Goal: Transaction & Acquisition: Purchase product/service

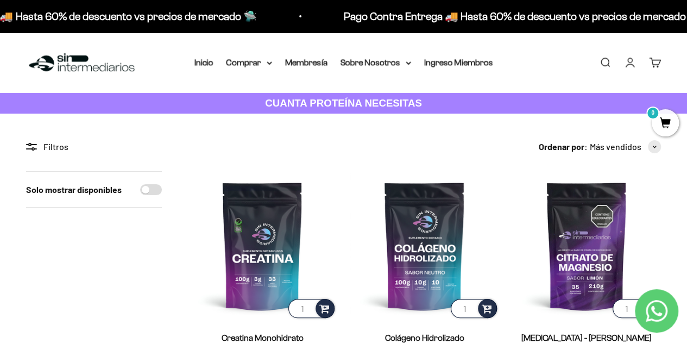
click at [630, 61] on link "Iniciar sesión" at bounding box center [630, 62] width 12 height 12
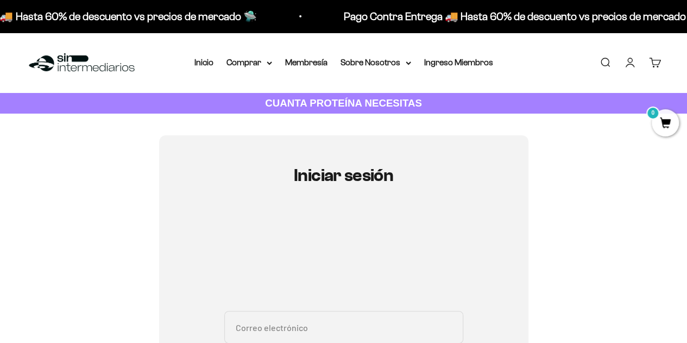
scroll to position [217, 0]
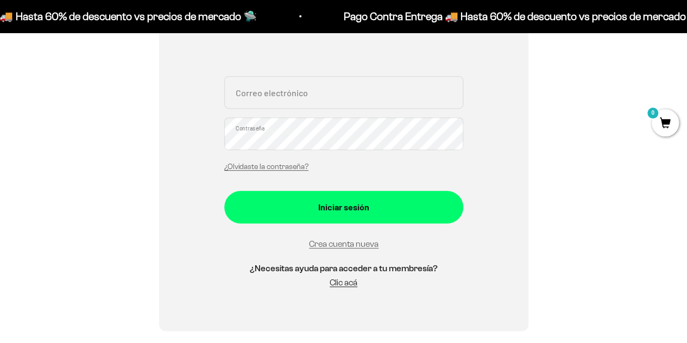
click at [279, 99] on input "Correo electrónico" at bounding box center [343, 92] width 239 height 33
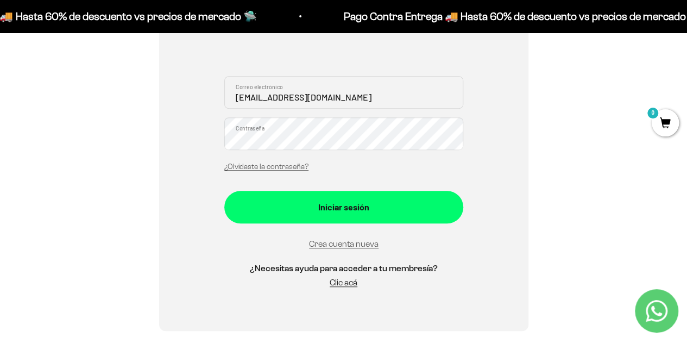
click at [324, 93] on input "juanda17@gmail.com" at bounding box center [343, 92] width 239 height 33
type input "juanda17@gmail.com"
drag, startPoint x: 566, startPoint y: 129, endPoint x: 557, endPoint y: 134, distance: 10.7
click at [566, 129] on div "Iniciar sesión juanda17@gmail.com Correo electrónico Contraseña ¿Olvidaste la c…" at bounding box center [343, 124] width 635 height 412
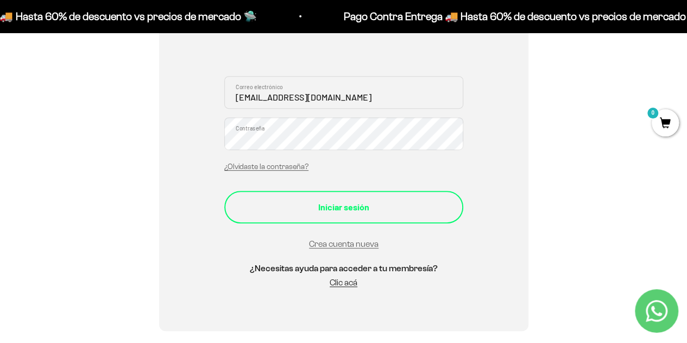
click at [339, 206] on div "Iniciar sesión" at bounding box center [343, 207] width 195 height 14
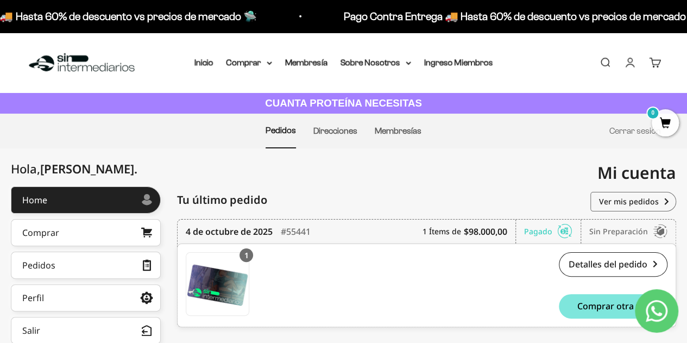
click at [626, 62] on link "Cuenta" at bounding box center [630, 62] width 12 height 12
click at [630, 65] on link "Cuenta" at bounding box center [630, 62] width 12 height 12
click at [49, 265] on div "Pedidos" at bounding box center [38, 265] width 33 height 9
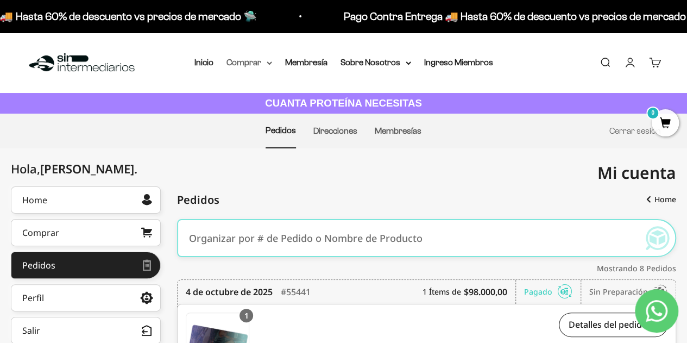
click at [260, 61] on summary "Comprar" at bounding box center [249, 62] width 46 height 14
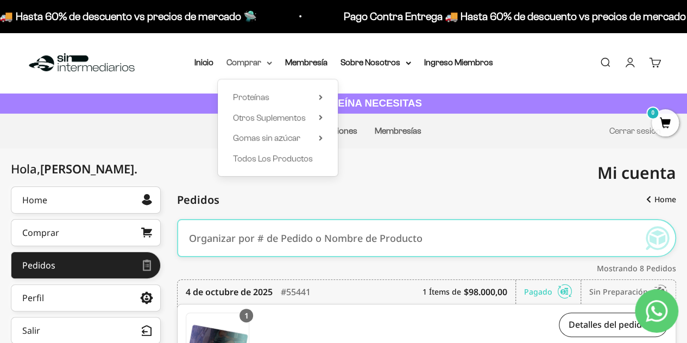
click at [253, 60] on summary "Comprar" at bounding box center [249, 62] width 46 height 14
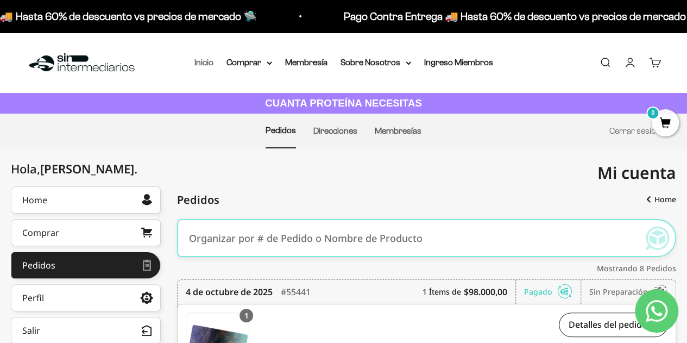
click at [203, 63] on link "Inicio" at bounding box center [203, 62] width 19 height 9
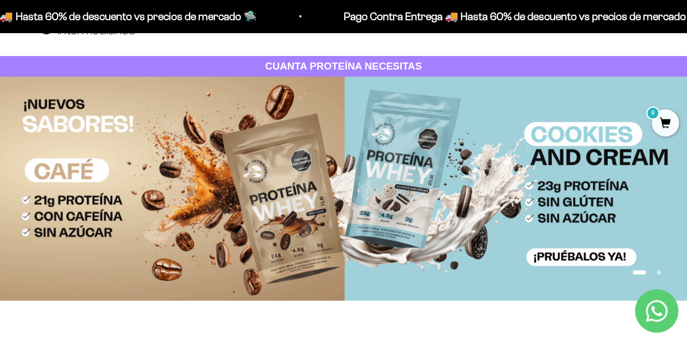
scroll to position [54, 0]
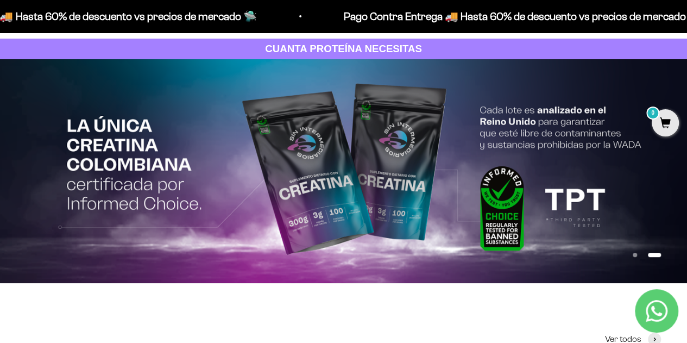
click at [635, 255] on button "Ir al artículo 1" at bounding box center [635, 254] width 4 height 4
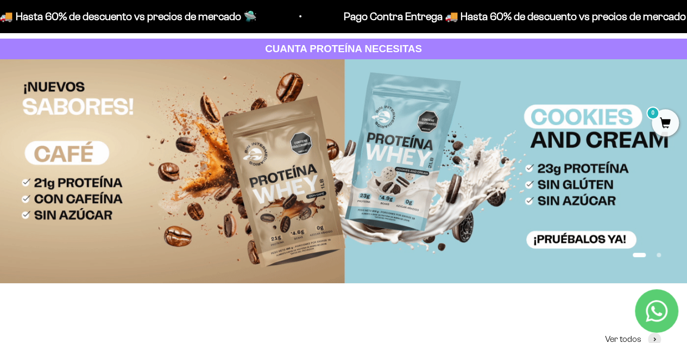
click at [568, 154] on img at bounding box center [343, 171] width 687 height 224
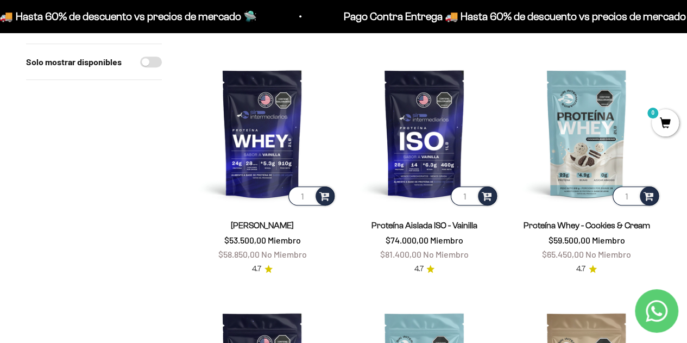
scroll to position [353, 0]
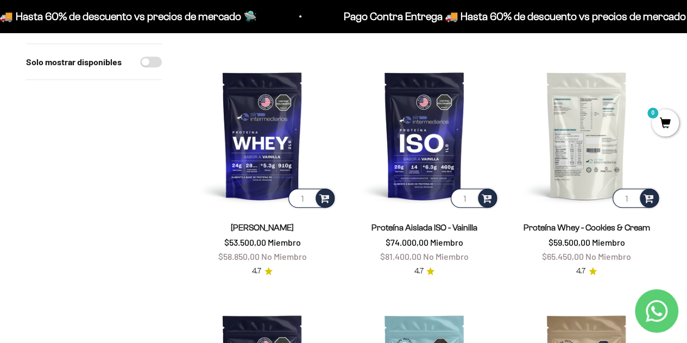
click at [593, 145] on img at bounding box center [586, 135] width 149 height 149
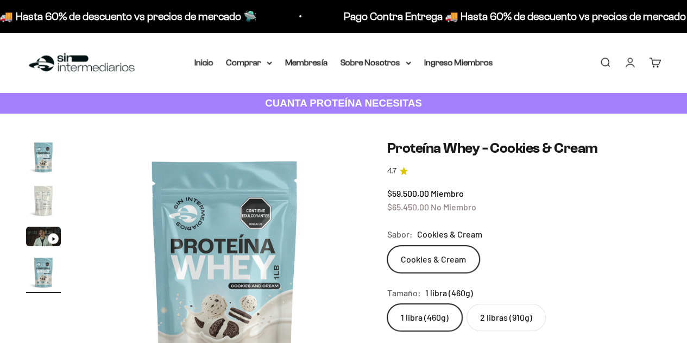
scroll to position [54, 0]
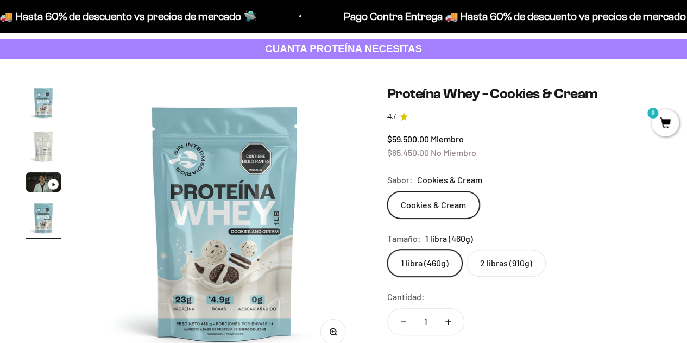
click at [504, 264] on label "2 libras (910g)" at bounding box center [505, 262] width 79 height 27
click at [387, 249] on input "2 libras (910g)" at bounding box center [387, 249] width 1 height 1
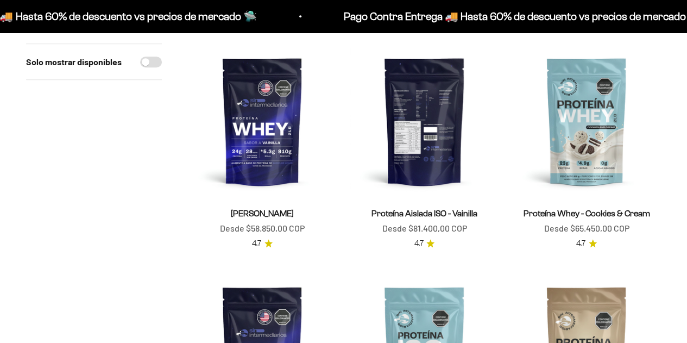
scroll to position [353, 0]
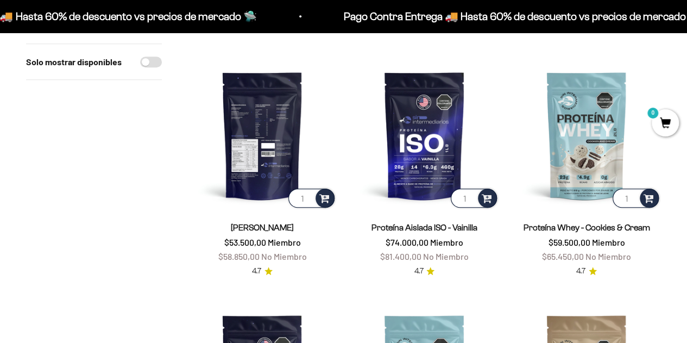
click at [263, 99] on img at bounding box center [262, 135] width 149 height 149
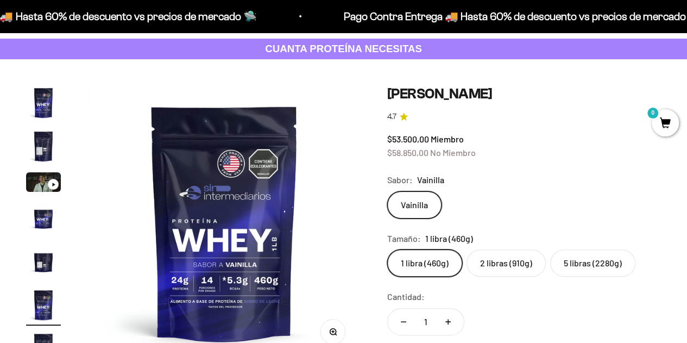
scroll to position [0, 1402]
click at [596, 262] on label "5 libras (2280g)" at bounding box center [592, 262] width 85 height 27
click at [387, 249] on input "5 libras (2280g)" at bounding box center [387, 249] width 1 height 1
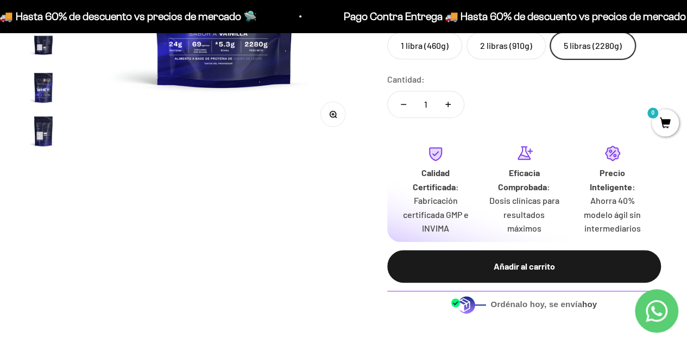
scroll to position [54, 0]
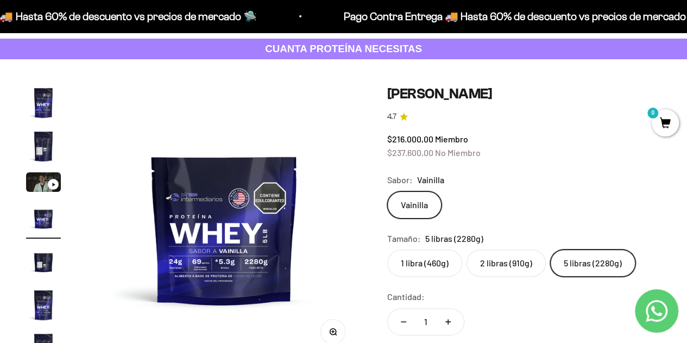
click at [501, 264] on label "2 libras (910g)" at bounding box center [505, 262] width 79 height 27
click at [387, 249] on input "2 libras (910g)" at bounding box center [387, 249] width 1 height 1
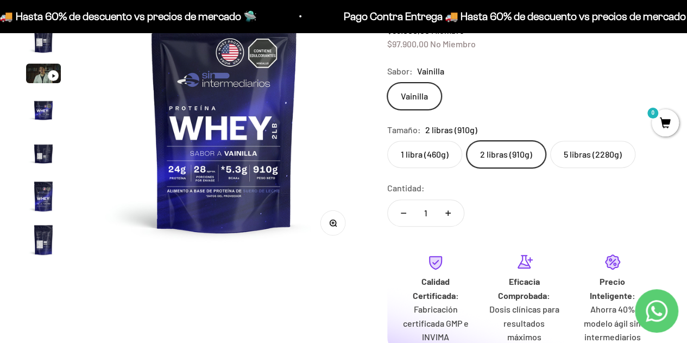
scroll to position [109, 0]
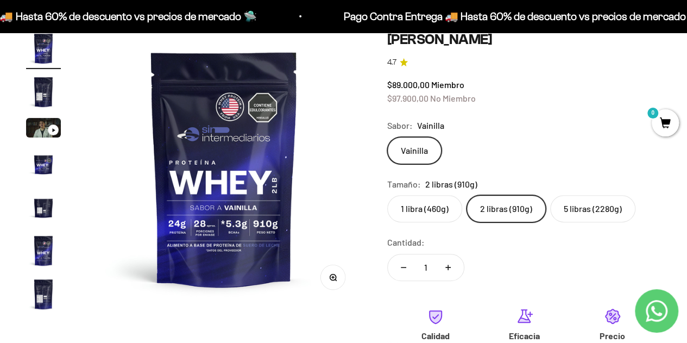
click at [448, 268] on icon "Aumentar cantidad" at bounding box center [448, 266] width 0 height 5
click at [396, 269] on button "Reducir cantidad" at bounding box center [403, 267] width 31 height 26
type input "1"
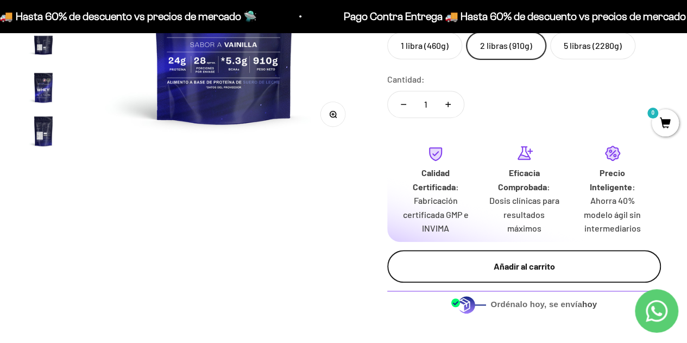
click at [539, 272] on div "Añadir al carrito" at bounding box center [524, 266] width 230 height 14
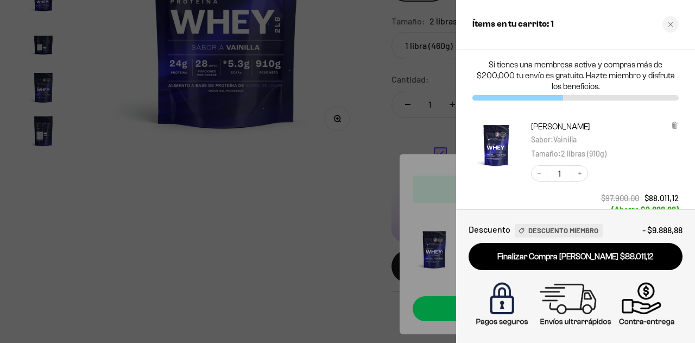
click at [289, 267] on div at bounding box center [347, 171] width 695 height 343
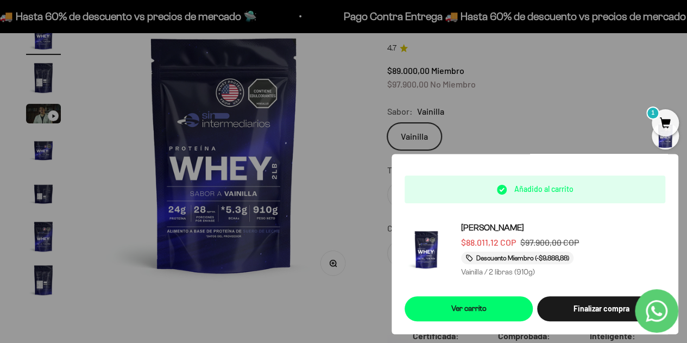
scroll to position [0, 0]
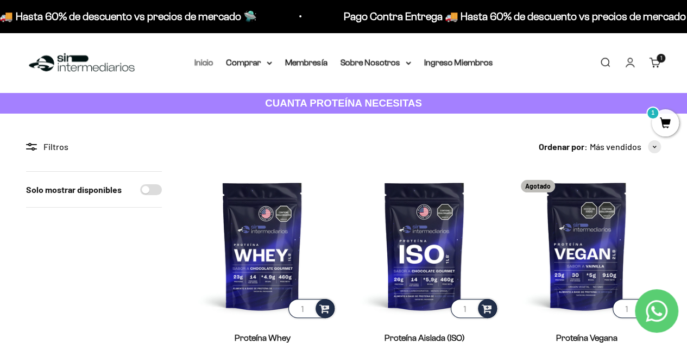
click at [208, 62] on link "Inicio" at bounding box center [203, 62] width 19 height 9
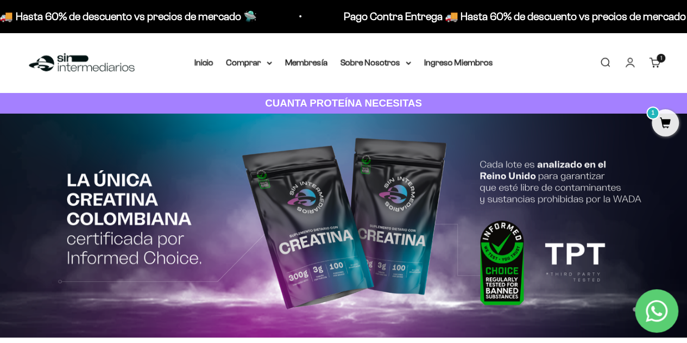
click at [373, 176] on img at bounding box center [343, 225] width 687 height 224
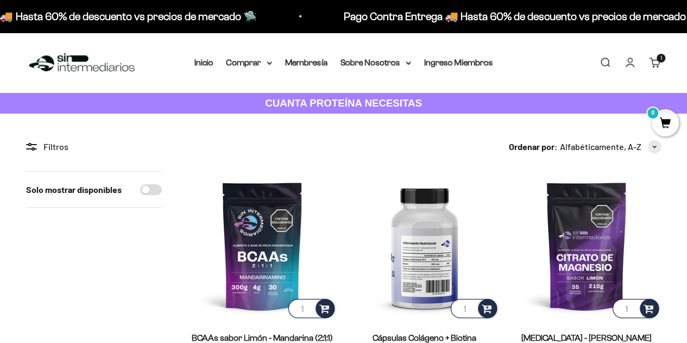
scroll to position [109, 0]
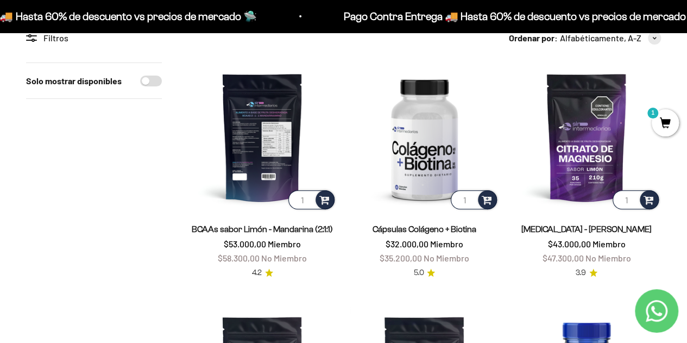
click at [270, 146] on img at bounding box center [262, 136] width 149 height 149
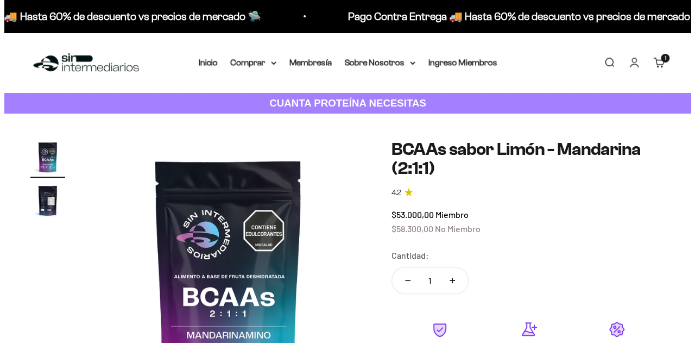
scroll to position [109, 0]
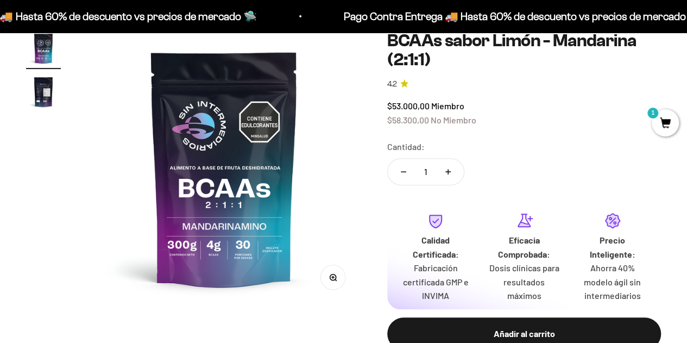
click at [448, 174] on icon "Aumentar cantidad" at bounding box center [447, 171] width 5 height 5
type input "2"
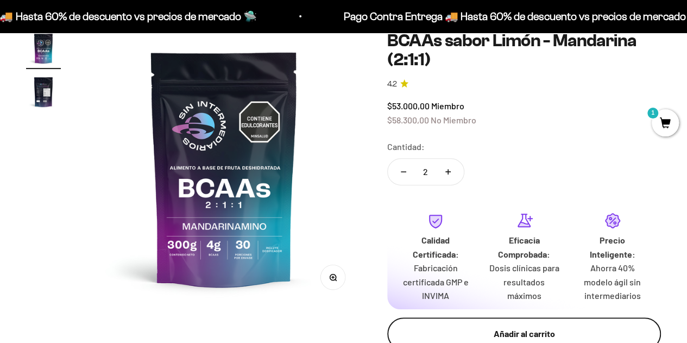
click at [529, 333] on div "Añadir al carrito" at bounding box center [524, 333] width 230 height 14
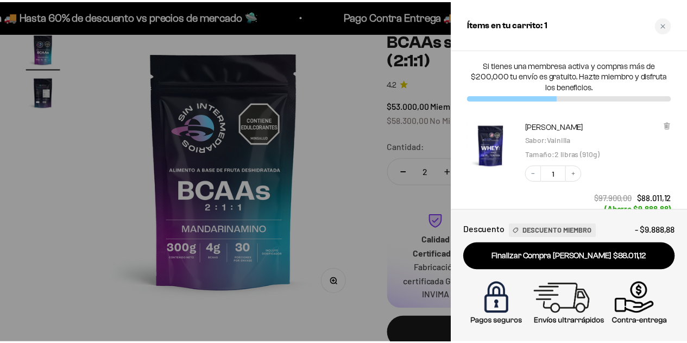
scroll to position [0, 0]
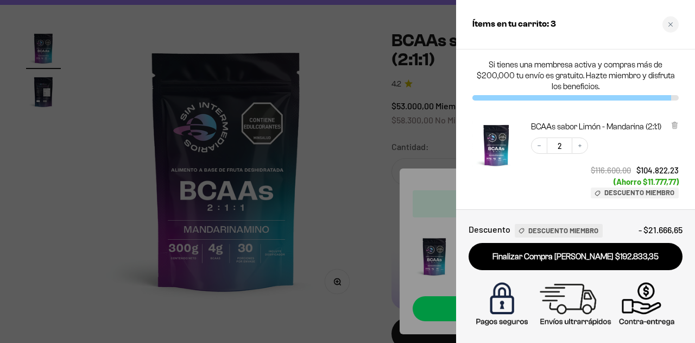
click at [83, 273] on div at bounding box center [347, 171] width 695 height 343
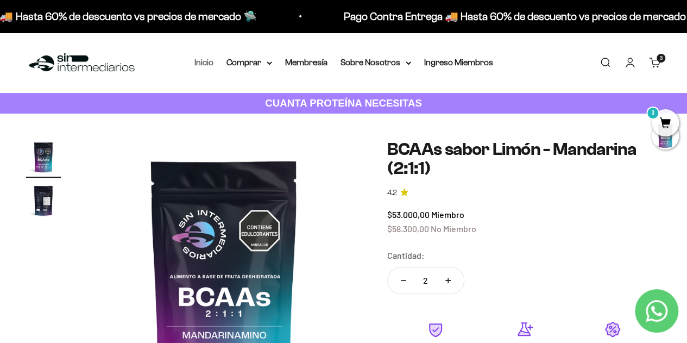
click at [207, 62] on link "Inicio" at bounding box center [203, 62] width 19 height 9
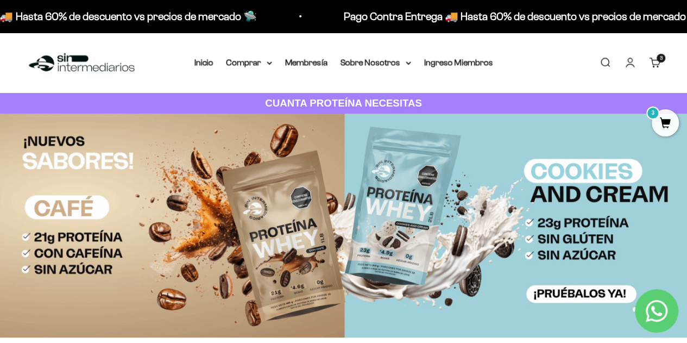
click at [660, 59] on span "3" at bounding box center [661, 57] width 3 height 5
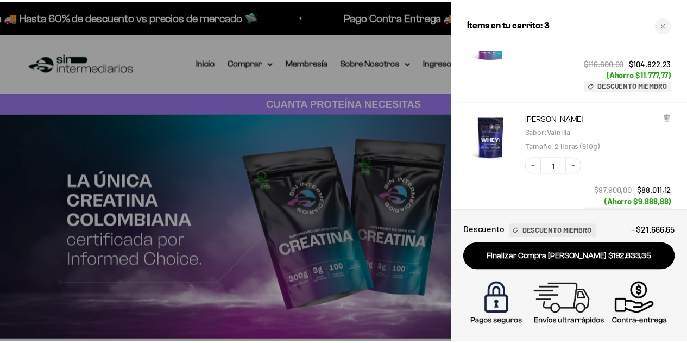
scroll to position [109, 0]
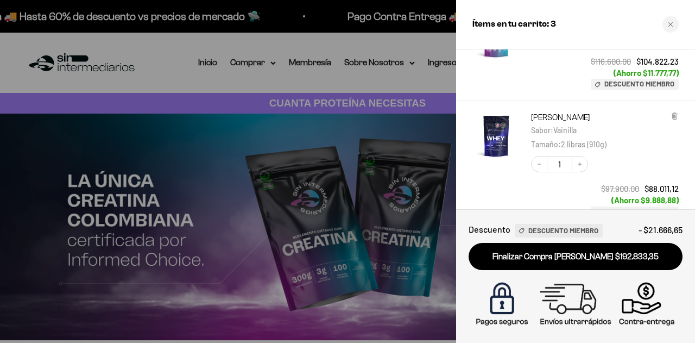
click at [159, 74] on div at bounding box center [347, 171] width 695 height 343
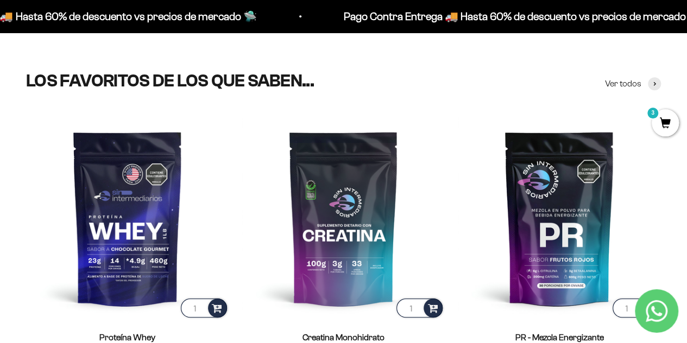
scroll to position [0, 0]
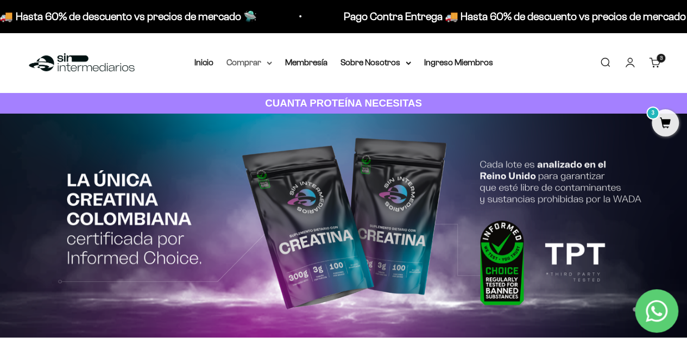
click at [267, 65] on icon at bounding box center [269, 63] width 5 height 4
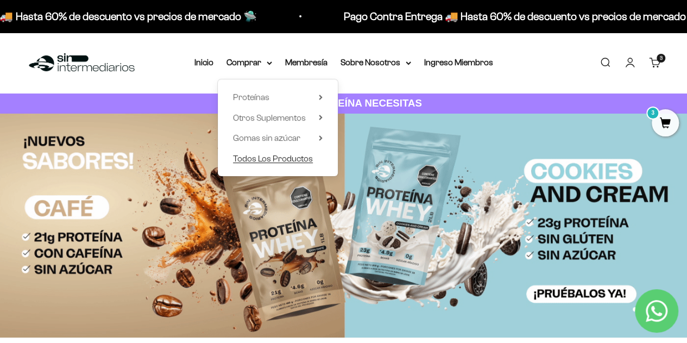
click at [256, 159] on span "Todos Los Productos" at bounding box center [273, 158] width 80 height 9
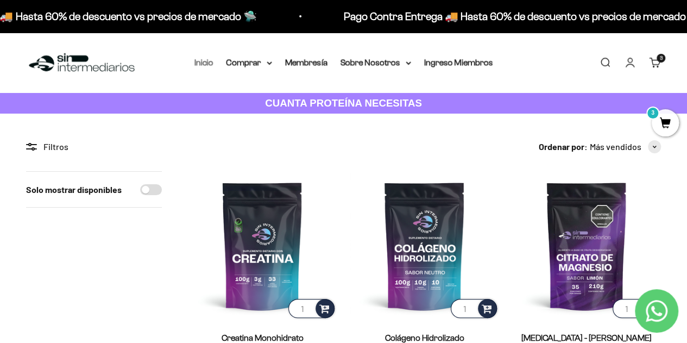
click at [204, 66] on link "Inicio" at bounding box center [203, 62] width 19 height 9
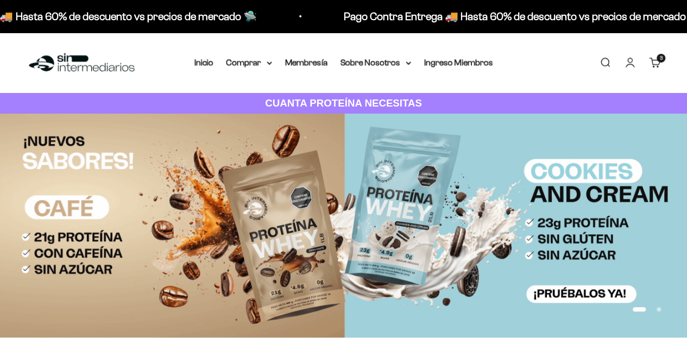
click at [657, 61] on div "3 artículos 3" at bounding box center [660, 58] width 9 height 9
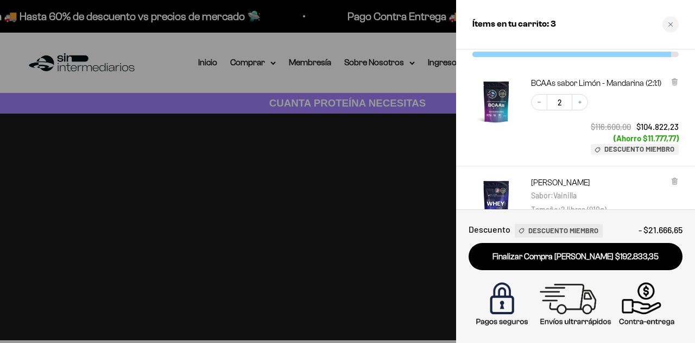
scroll to position [221, 0]
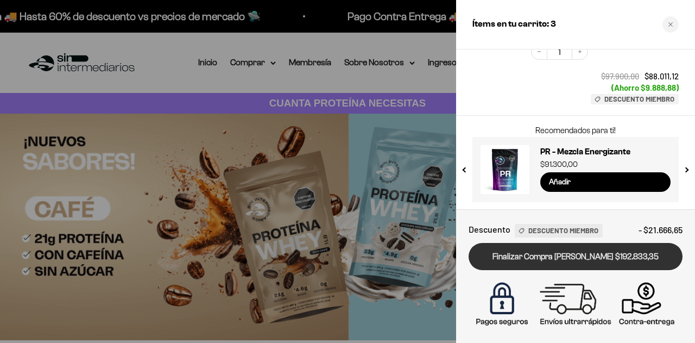
click at [551, 257] on link "Finalizar Compra [PERSON_NAME] $192.833,35" at bounding box center [576, 257] width 214 height 28
